Goal: Task Accomplishment & Management: Use online tool/utility

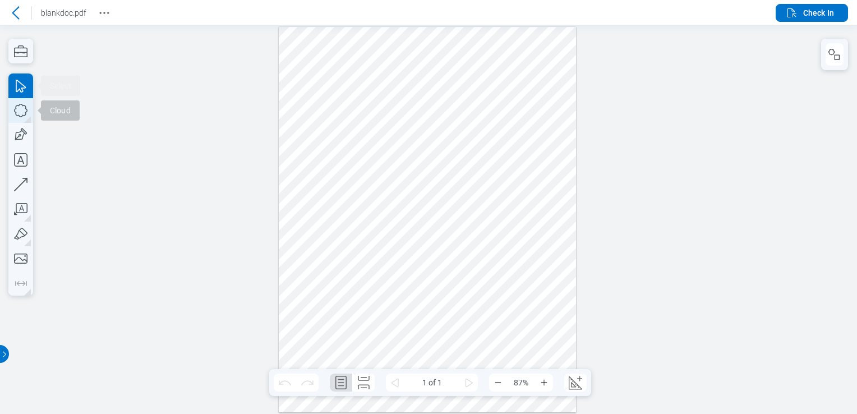
click at [18, 116] on icon "button" at bounding box center [20, 110] width 25 height 25
drag, startPoint x: 299, startPoint y: 113, endPoint x: 357, endPoint y: 160, distance: 75.4
click at [357, 160] on div at bounding box center [428, 219] width 298 height 385
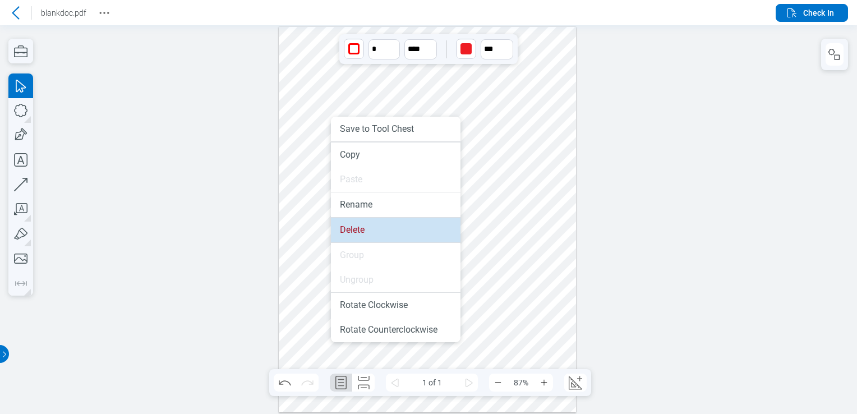
click at [361, 230] on li "Delete" at bounding box center [396, 230] width 130 height 25
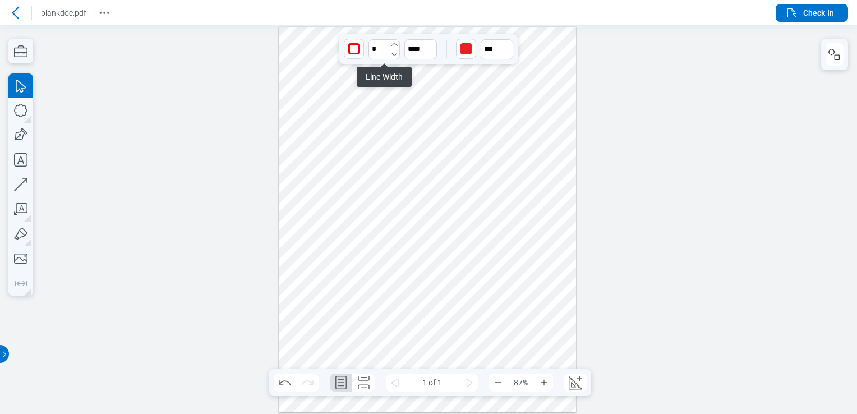
click at [396, 42] on icon "undefined_increment" at bounding box center [394, 44] width 9 height 9
click at [394, 44] on icon "undefined_increment" at bounding box center [395, 44] width 6 height 3
click at [394, 44] on icon "undefined_increment" at bounding box center [394, 44] width 9 height 9
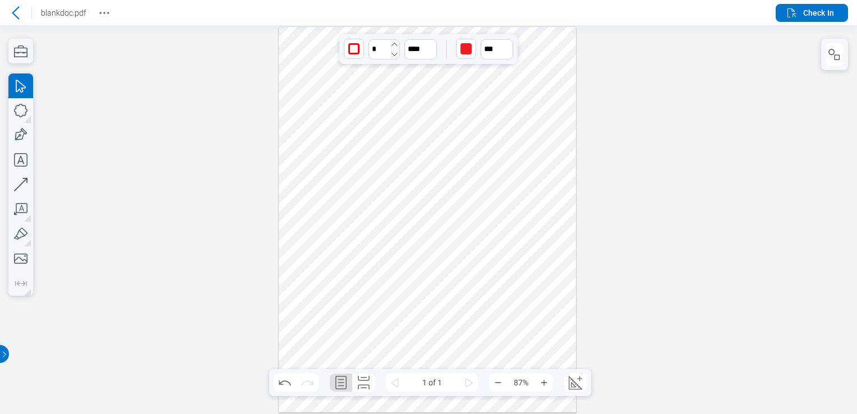
click at [395, 55] on icon "undefined_decrement" at bounding box center [395, 54] width 6 height 3
click at [426, 50] on icon "button" at bounding box center [430, 54] width 9 height 9
drag, startPoint x: 420, startPoint y: 96, endPoint x: 411, endPoint y: 132, distance: 36.9
type input "****"
click at [463, 44] on div "button" at bounding box center [466, 48] width 11 height 11
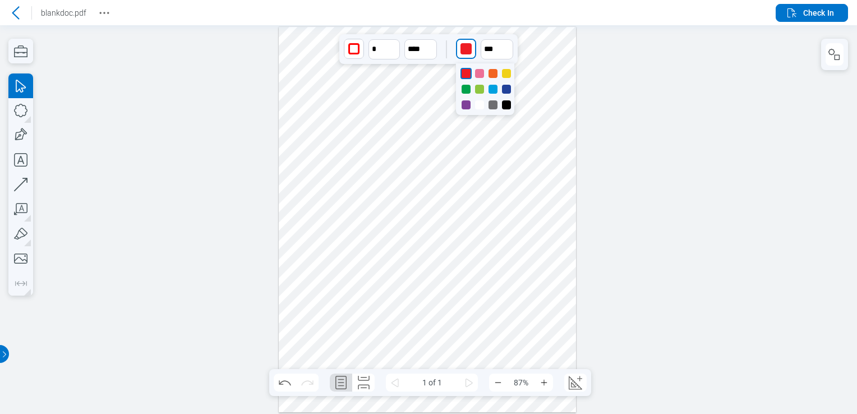
click at [482, 67] on div at bounding box center [485, 89] width 58 height 52
click at [482, 71] on div at bounding box center [479, 73] width 9 height 9
click at [539, 71] on div at bounding box center [428, 219] width 298 height 385
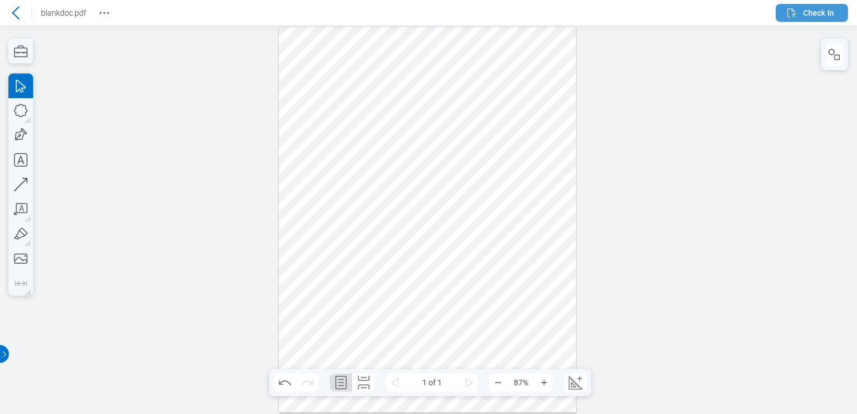
click at [797, 13] on icon "button" at bounding box center [791, 12] width 13 height 13
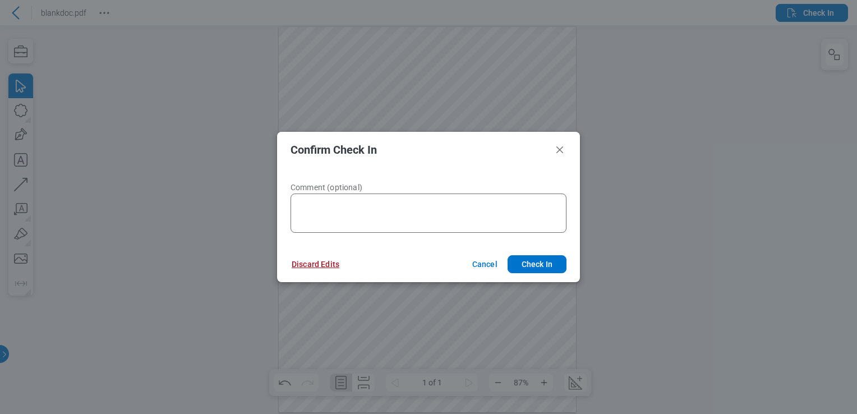
click at [325, 259] on button "Discard Edits" at bounding box center [315, 264] width 75 height 18
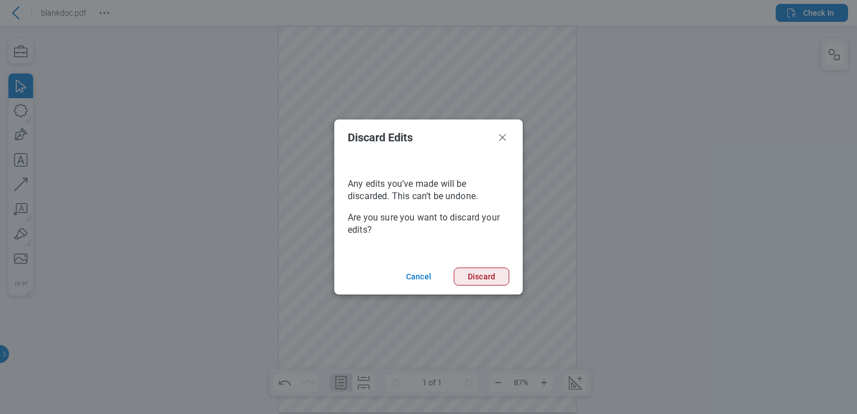
click at [482, 278] on button "Discard" at bounding box center [482, 277] width 56 height 18
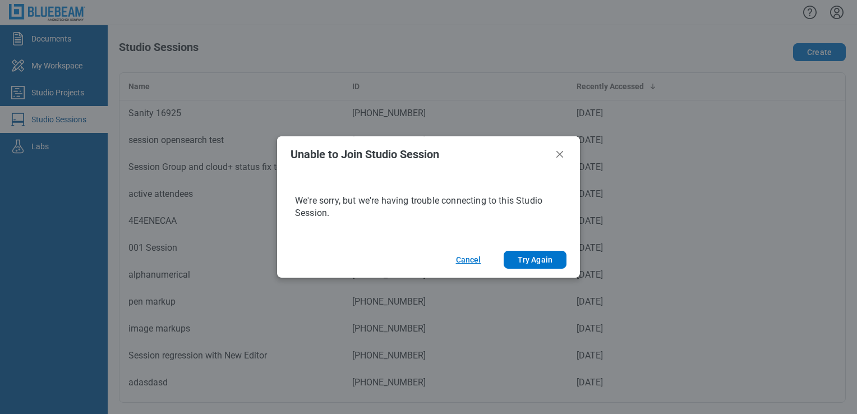
click at [463, 260] on button "Cancel" at bounding box center [469, 260] width 52 height 18
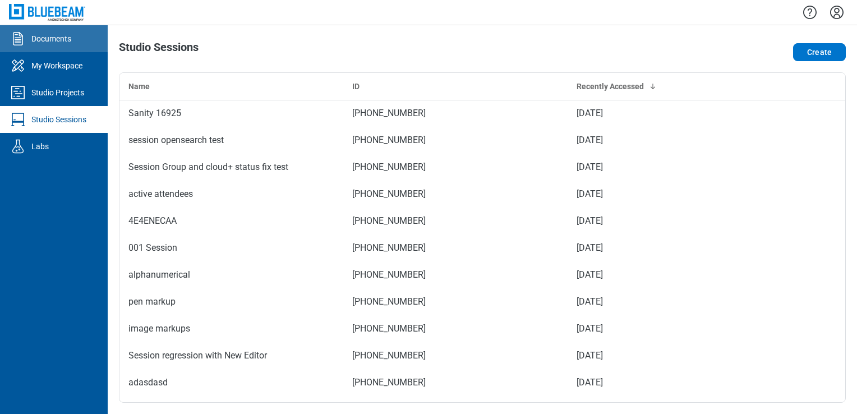
click at [36, 41] on div "Documents" at bounding box center [51, 38] width 40 height 11
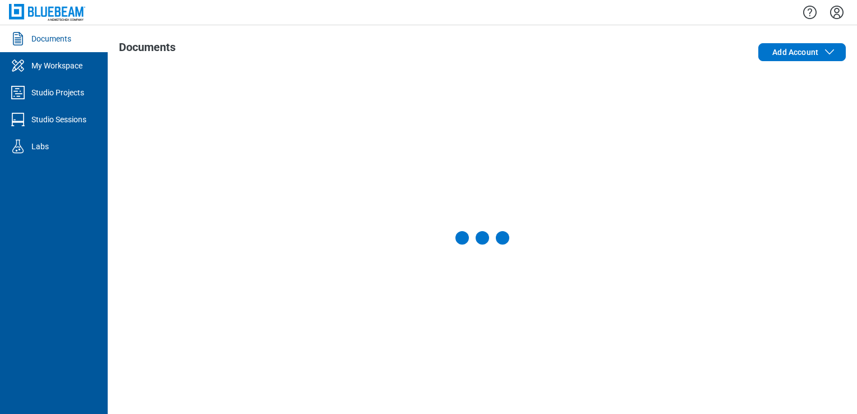
drag, startPoint x: 278, startPoint y: 20, endPoint x: 329, endPoint y: -1, distance: 54.9
click at [329, 0] on div at bounding box center [483, 12] width 750 height 25
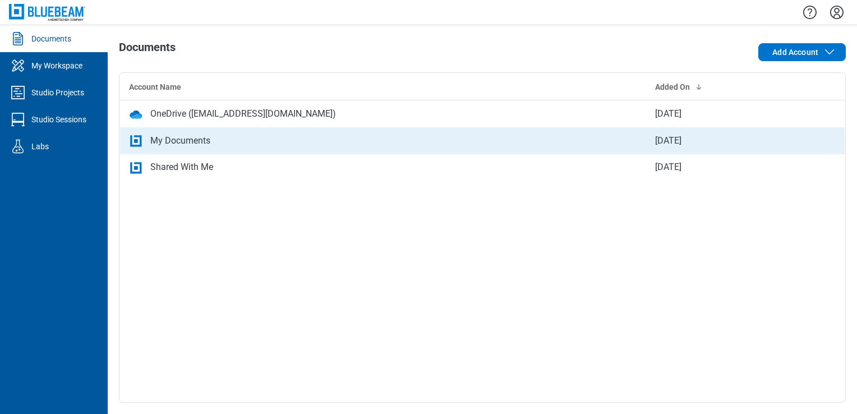
click at [222, 139] on div "My Documents" at bounding box center [383, 140] width 508 height 13
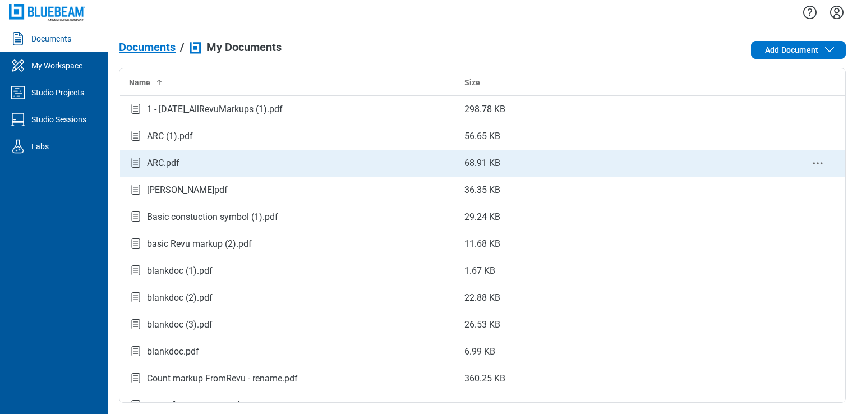
click at [218, 161] on div "ARC.pdf" at bounding box center [288, 162] width 318 height 15
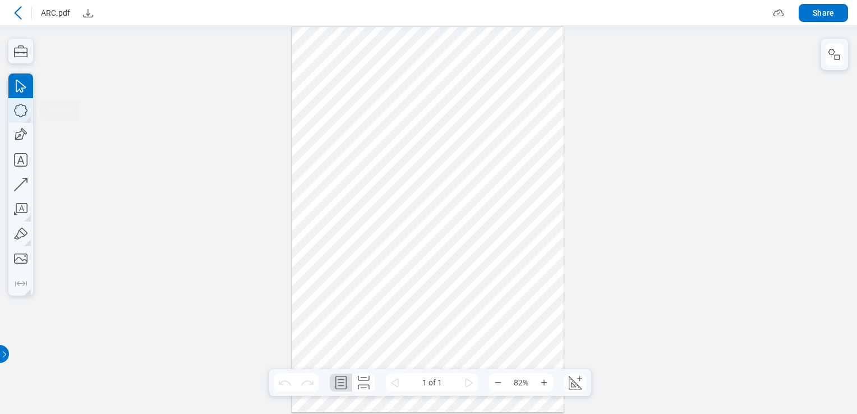
click at [22, 103] on icon "button" at bounding box center [20, 110] width 25 height 25
drag, startPoint x: 517, startPoint y: 169, endPoint x: 528, endPoint y: 178, distance: 14.4
click at [528, 178] on div at bounding box center [428, 219] width 273 height 385
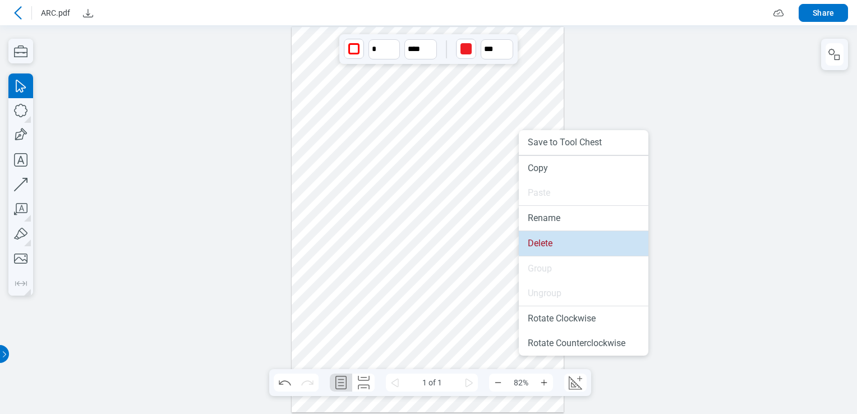
click at [552, 246] on li "Delete" at bounding box center [584, 243] width 130 height 25
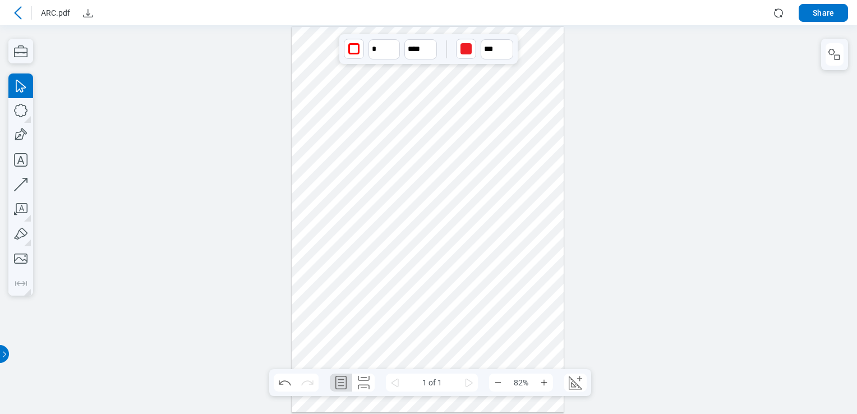
click at [466, 48] on div "button" at bounding box center [466, 48] width 11 height 11
click at [11, 7] on icon at bounding box center [17, 12] width 13 height 13
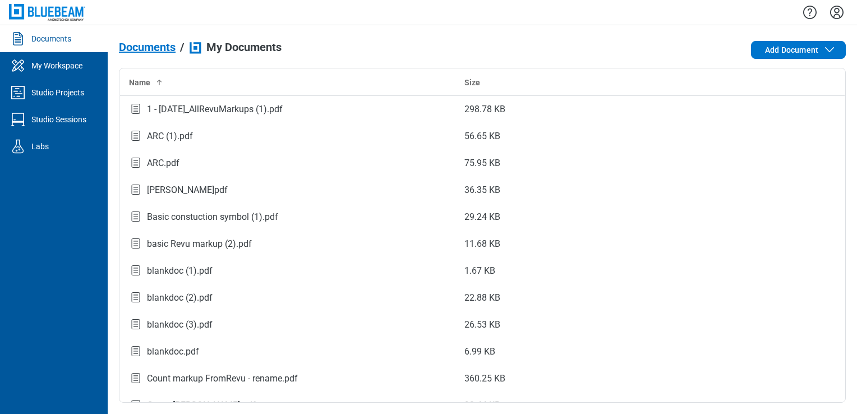
click at [54, 43] on div "Documents" at bounding box center [51, 38] width 40 height 11
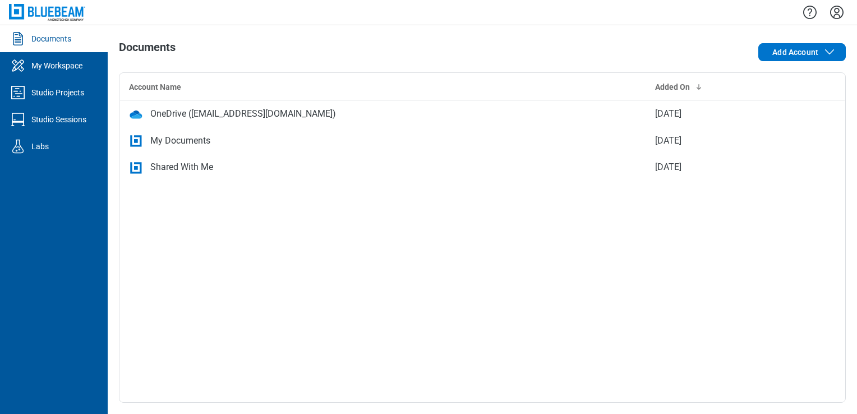
click at [48, 39] on div "Documents" at bounding box center [51, 38] width 40 height 11
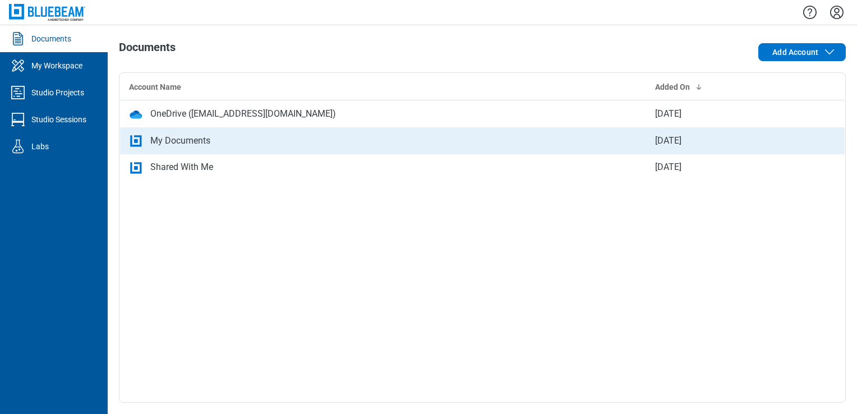
click at [184, 143] on div "My Documents" at bounding box center [180, 140] width 60 height 13
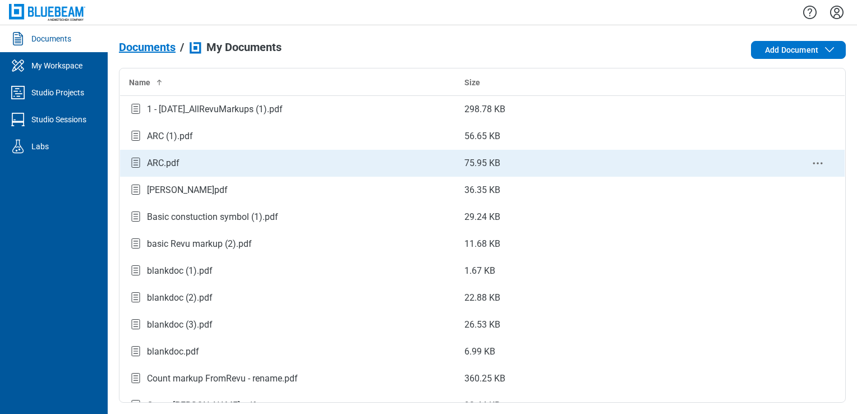
click at [212, 162] on div "ARC.pdf" at bounding box center [288, 162] width 318 height 15
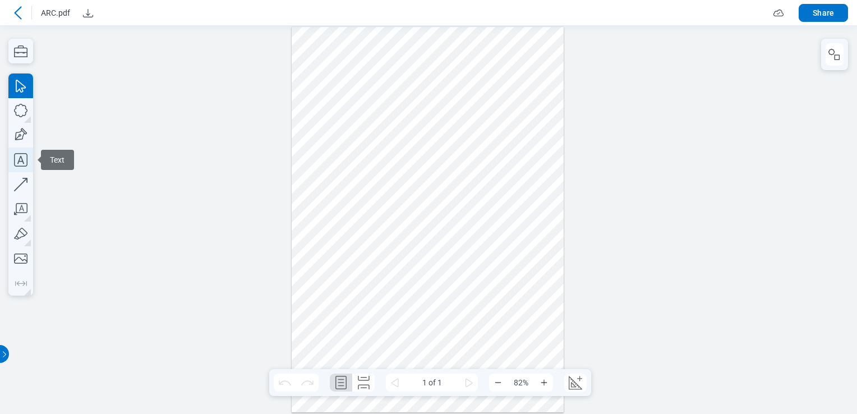
click at [12, 163] on icon "button" at bounding box center [20, 160] width 25 height 25
click at [21, 157] on icon "button" at bounding box center [20, 159] width 13 height 13
click at [308, 78] on div at bounding box center [428, 219] width 273 height 385
click at [316, 108] on div at bounding box center [428, 219] width 273 height 385
click at [321, 278] on div at bounding box center [428, 219] width 273 height 385
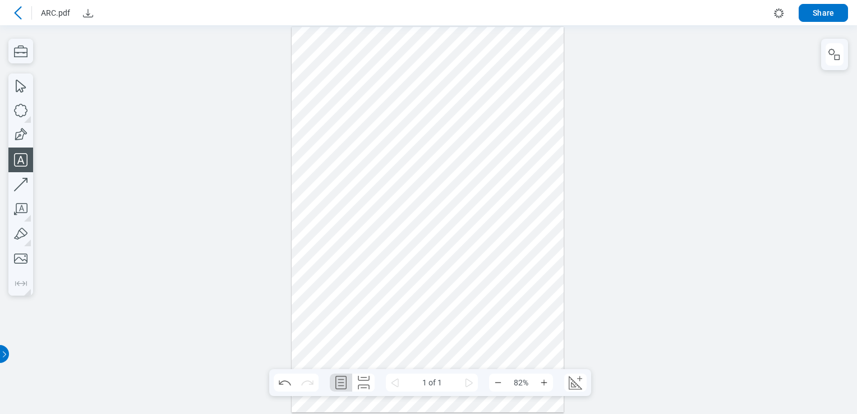
click at [405, 265] on div at bounding box center [428, 219] width 273 height 385
click at [12, 15] on icon at bounding box center [17, 12] width 13 height 13
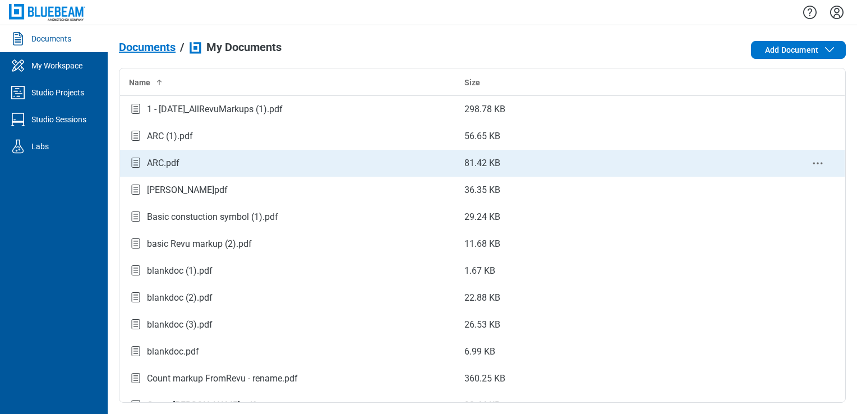
click at [196, 150] on td "ARC.pdf" at bounding box center [288, 163] width 336 height 27
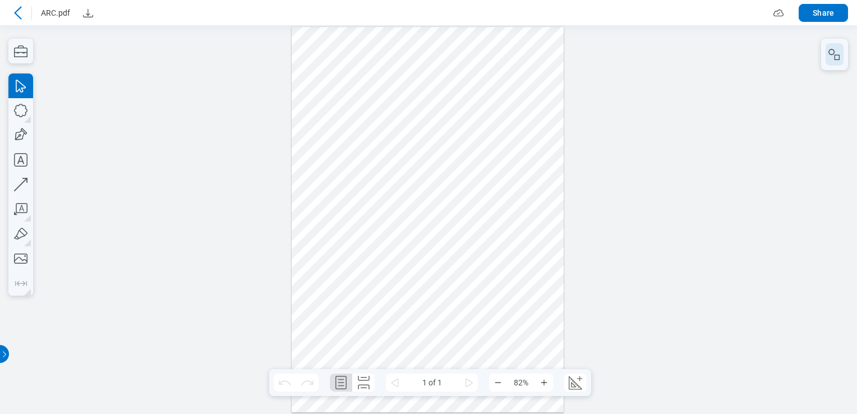
click at [829, 46] on button "button" at bounding box center [835, 54] width 18 height 22
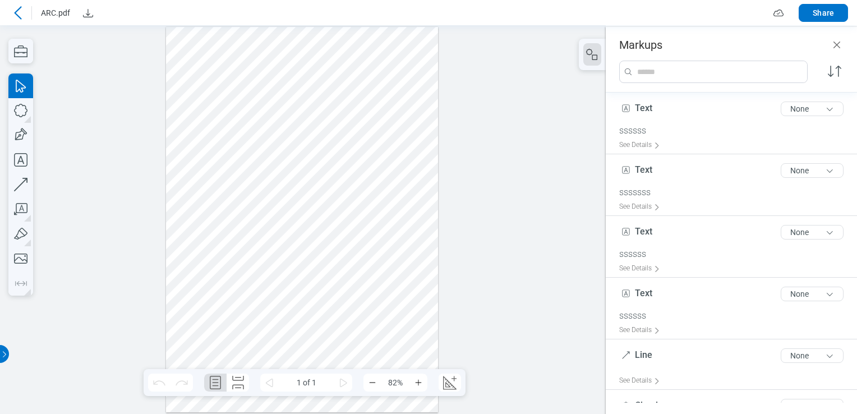
click at [365, 131] on div at bounding box center [302, 219] width 273 height 385
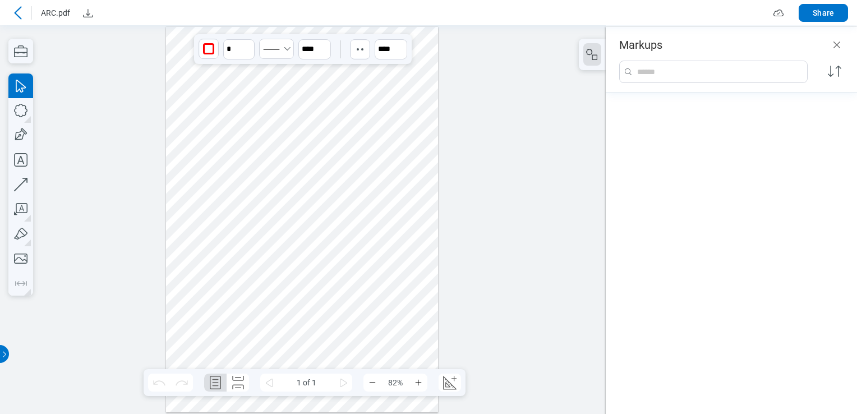
scroll to position [583, 0]
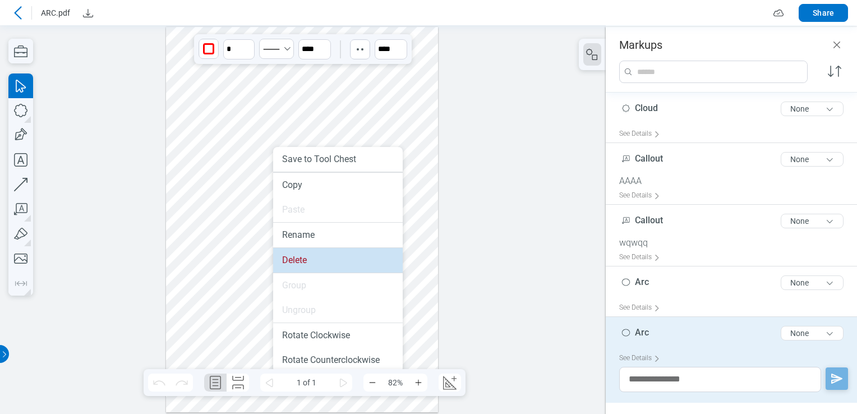
click at [310, 266] on li "Delete" at bounding box center [338, 260] width 130 height 25
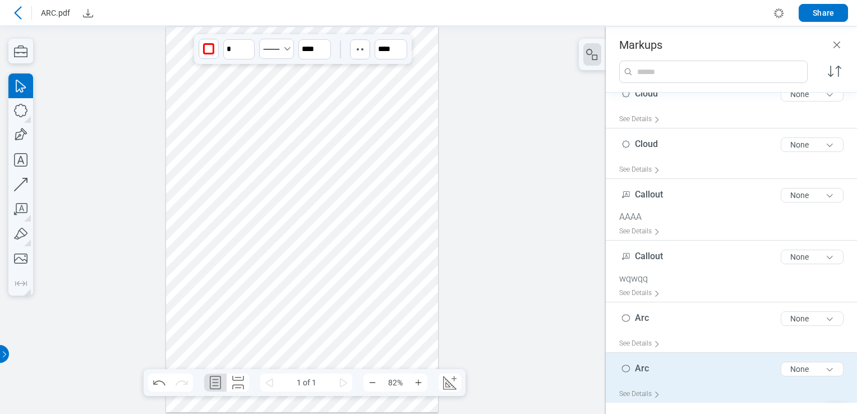
scroll to position [583, 0]
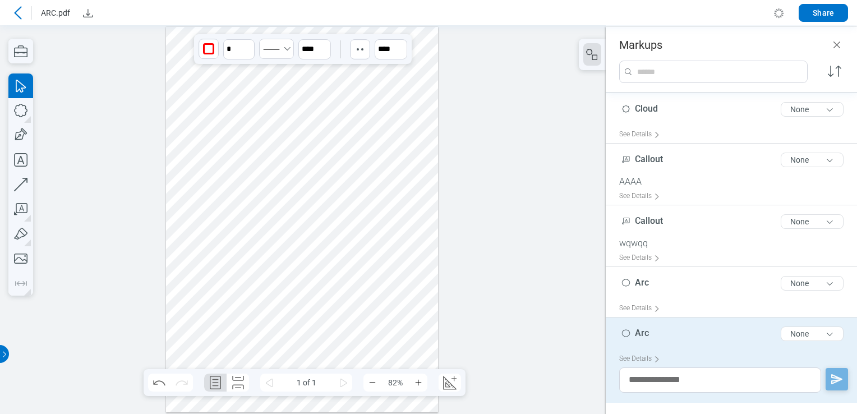
click at [261, 98] on div at bounding box center [302, 219] width 273 height 385
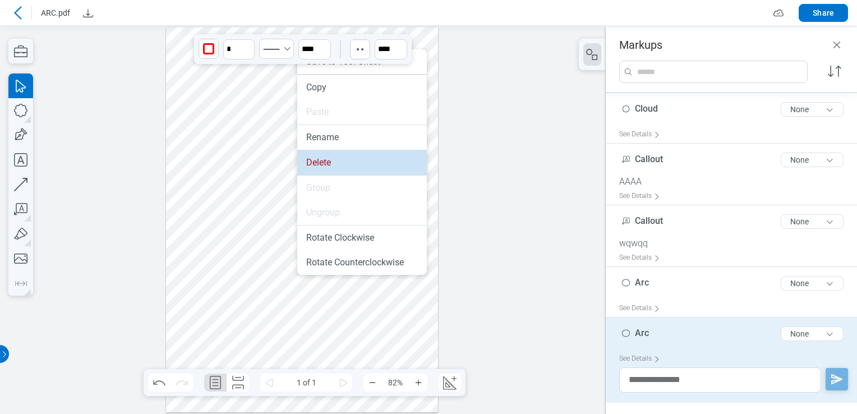
click at [323, 173] on li "Delete" at bounding box center [362, 162] width 130 height 25
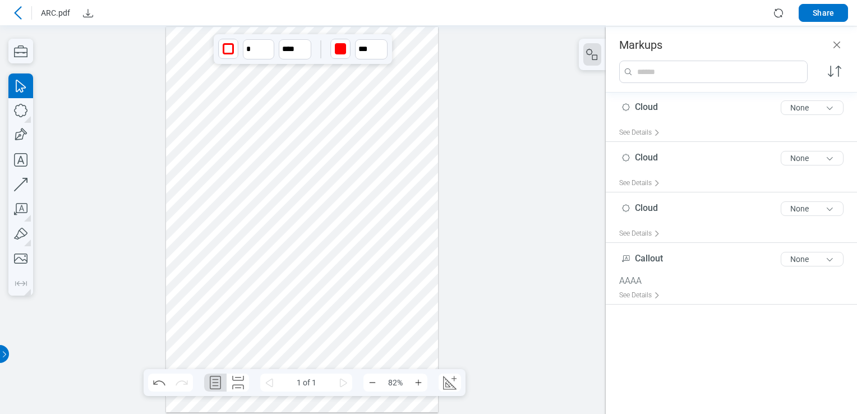
click at [268, 171] on div at bounding box center [302, 219] width 273 height 385
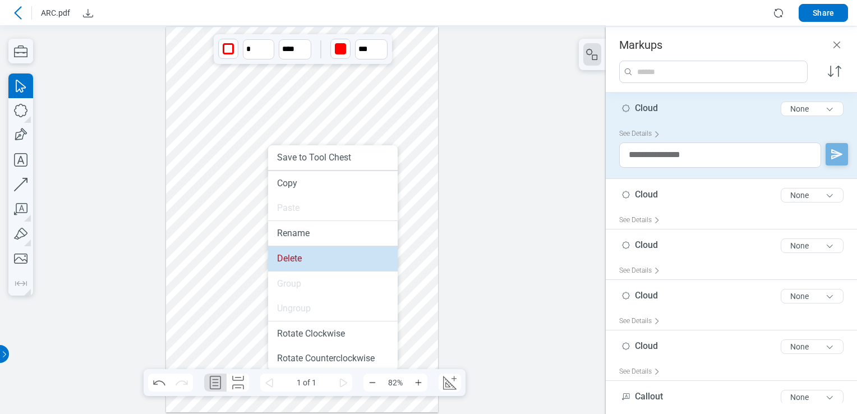
click at [298, 260] on li "Delete" at bounding box center [333, 258] width 130 height 25
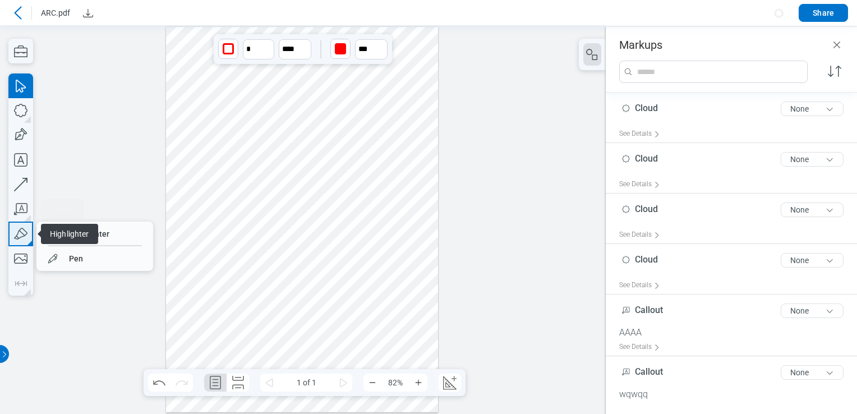
click at [30, 205] on div "Callout Highlighter Highlighter Pen" at bounding box center [20, 184] width 25 height 222
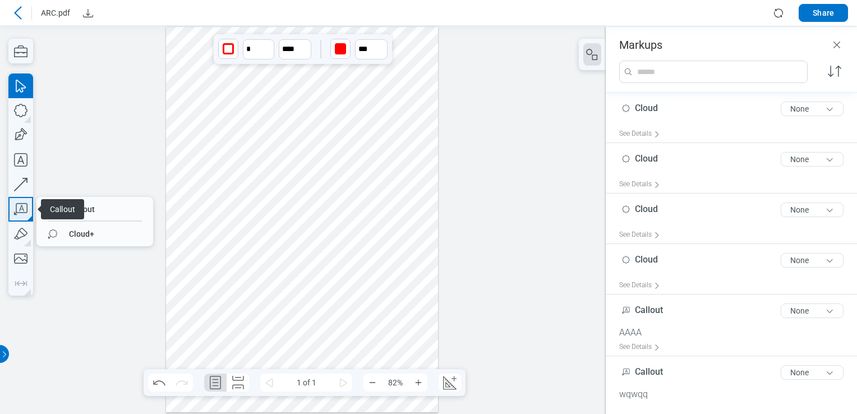
click at [30, 205] on icon "button" at bounding box center [20, 209] width 25 height 25
drag, startPoint x: 53, startPoint y: 228, endPoint x: 56, endPoint y: 196, distance: 32.7
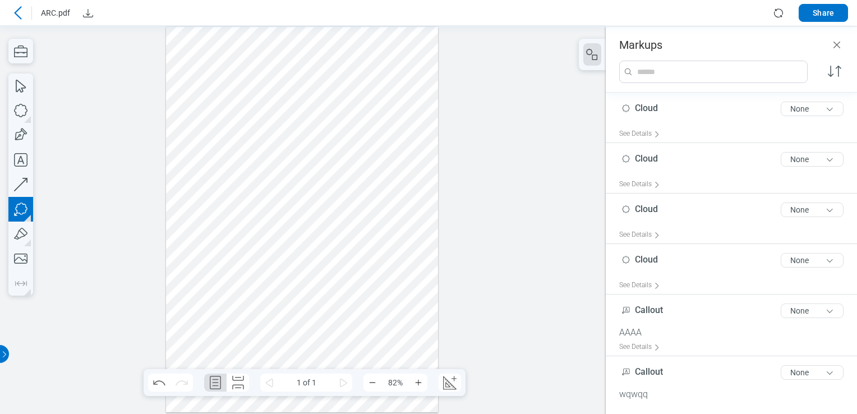
drag, startPoint x: 194, startPoint y: 172, endPoint x: 229, endPoint y: 216, distance: 56.7
click at [229, 216] on div at bounding box center [302, 219] width 273 height 385
click at [250, 222] on div at bounding box center [302, 219] width 273 height 385
click at [272, 170] on div at bounding box center [302, 219] width 273 height 385
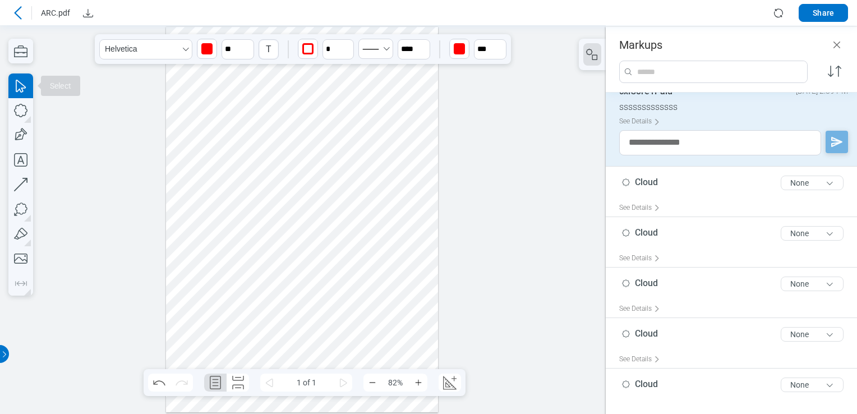
scroll to position [309, 0]
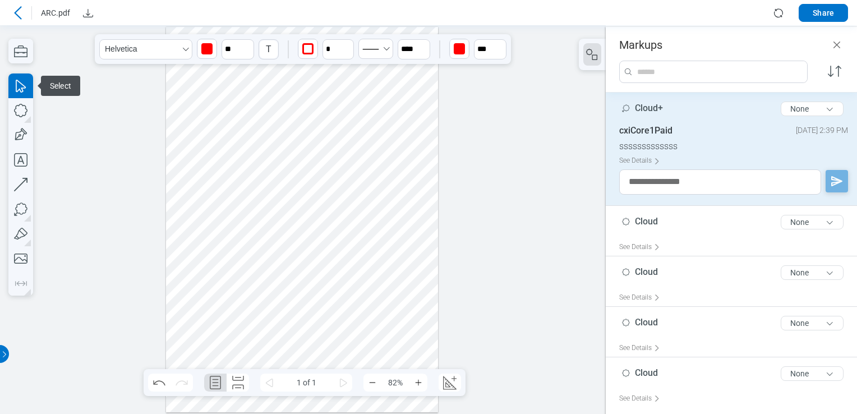
click at [209, 189] on div at bounding box center [302, 219] width 273 height 385
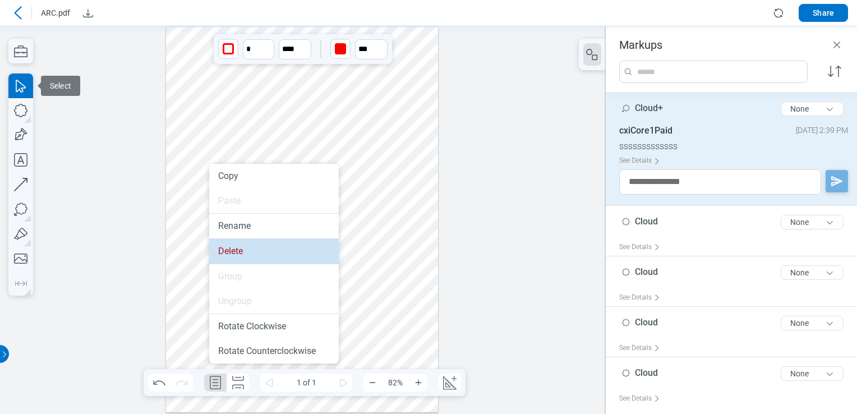
drag, startPoint x: 252, startPoint y: 258, endPoint x: 4, endPoint y: 140, distance: 274.5
click at [252, 258] on li "Delete" at bounding box center [274, 251] width 130 height 25
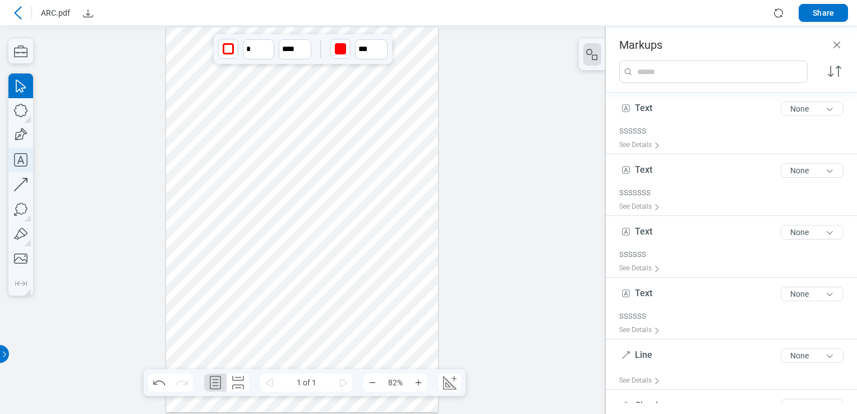
click at [20, 155] on icon "button" at bounding box center [20, 160] width 25 height 25
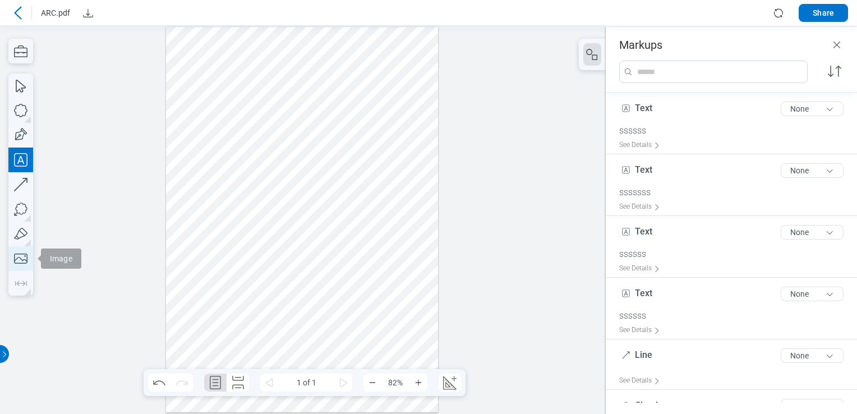
click at [24, 257] on icon "button" at bounding box center [20, 258] width 25 height 25
drag, startPoint x: 211, startPoint y: 187, endPoint x: 287, endPoint y: 229, distance: 87.4
click at [287, 229] on div at bounding box center [302, 219] width 273 height 385
click at [24, 260] on icon "button" at bounding box center [20, 258] width 25 height 25
drag, startPoint x: 205, startPoint y: 184, endPoint x: 276, endPoint y: 259, distance: 103.6
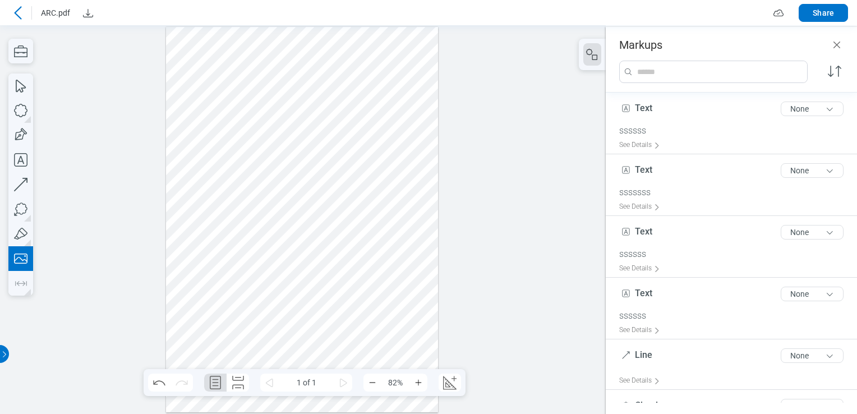
click at [276, 259] on div at bounding box center [302, 219] width 273 height 385
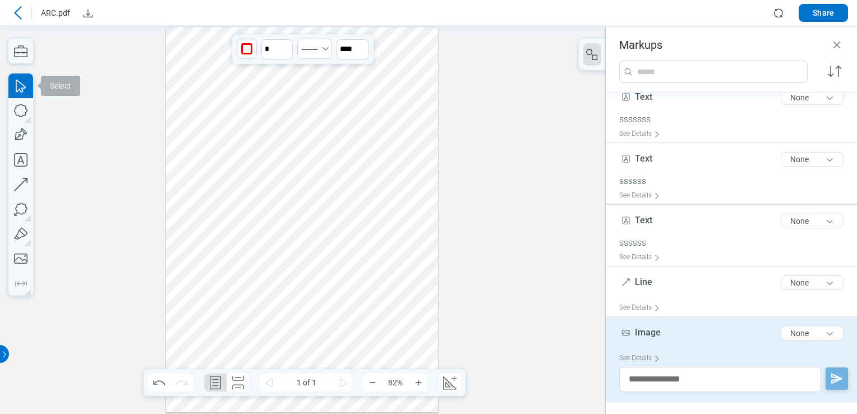
drag, startPoint x: 271, startPoint y: 225, endPoint x: 241, endPoint y: 229, distance: 30.1
click at [241, 229] on div at bounding box center [302, 219] width 273 height 385
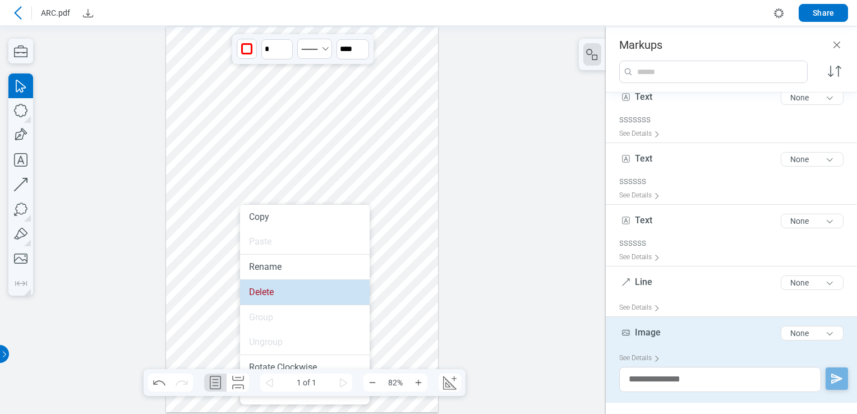
click at [267, 292] on li "Delete" at bounding box center [305, 292] width 130 height 25
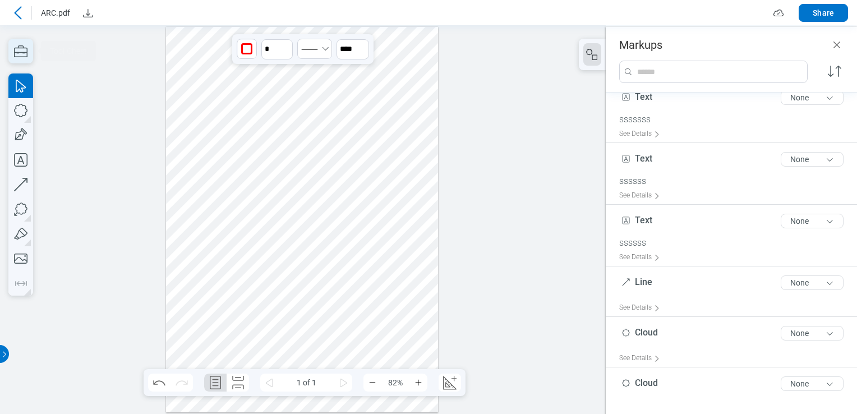
click at [21, 50] on icon "button" at bounding box center [20, 51] width 25 height 25
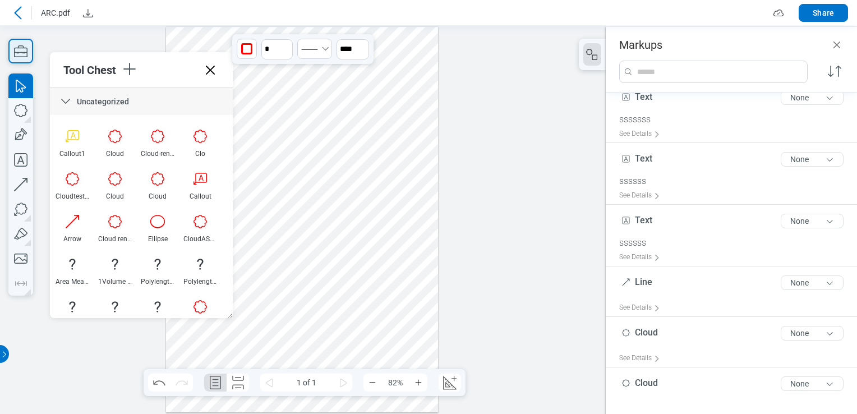
click at [20, 47] on icon "button" at bounding box center [20, 51] width 25 height 25
